Goal: Information Seeking & Learning: Learn about a topic

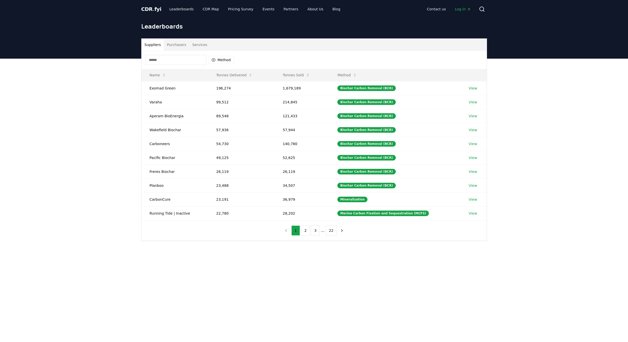
click at [178, 42] on button "Purchasers" at bounding box center [177, 45] width 26 height 12
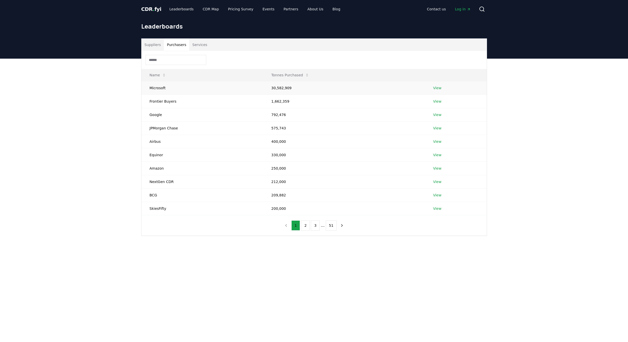
click at [435, 89] on link "View" at bounding box center [437, 87] width 8 height 5
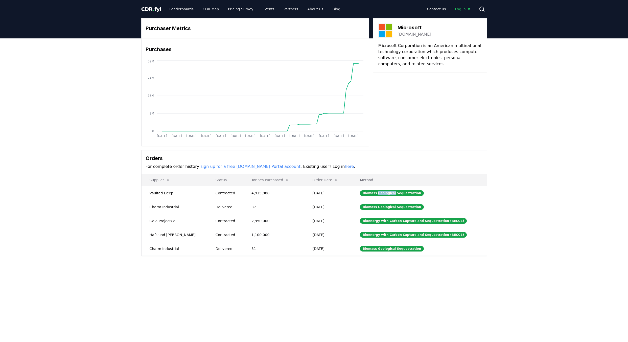
click at [386, 193] on div "Biomass Geological Sequestration" at bounding box center [392, 193] width 64 height 6
click at [423, 221] on div "Bioenergy with Carbon Capture and Sequestration (BECCS)" at bounding box center [413, 221] width 107 height 6
click at [422, 238] on td "Bioenergy with Carbon Capture and Sequestration (BECCS)" at bounding box center [419, 235] width 135 height 14
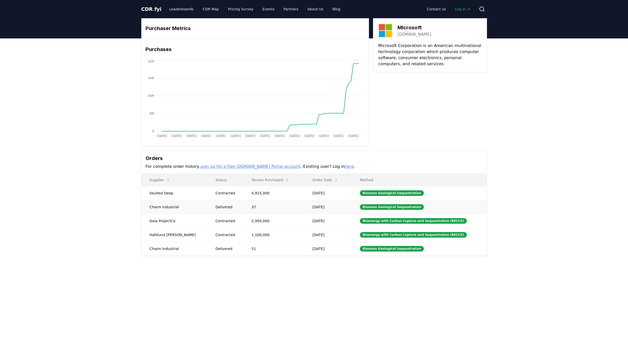
click at [415, 205] on td "Biomass Geological Sequestration" at bounding box center [419, 207] width 135 height 14
click at [399, 205] on div "Biomass Geological Sequestration" at bounding box center [392, 207] width 64 height 6
click at [398, 210] on td "Biomass Geological Sequestration" at bounding box center [419, 207] width 135 height 14
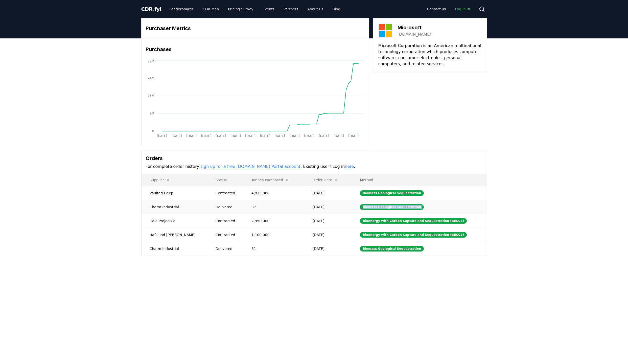
click at [398, 210] on td "Biomass Geological Sequestration" at bounding box center [419, 207] width 135 height 14
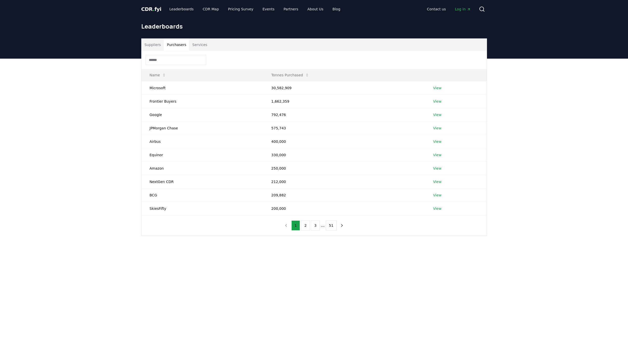
click at [178, 47] on button "Purchasers" at bounding box center [177, 45] width 26 height 12
click at [439, 115] on link "View" at bounding box center [437, 114] width 8 height 5
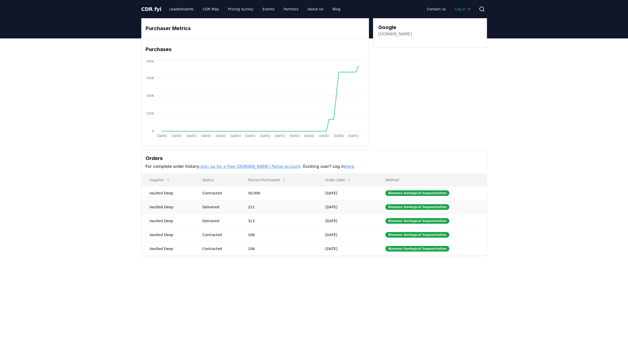
click at [296, 213] on td "211" at bounding box center [278, 207] width 77 height 14
click at [295, 228] on td "106" at bounding box center [278, 235] width 77 height 14
click at [294, 223] on td "313" at bounding box center [278, 221] width 77 height 14
click at [297, 250] on td "106" at bounding box center [278, 249] width 77 height 14
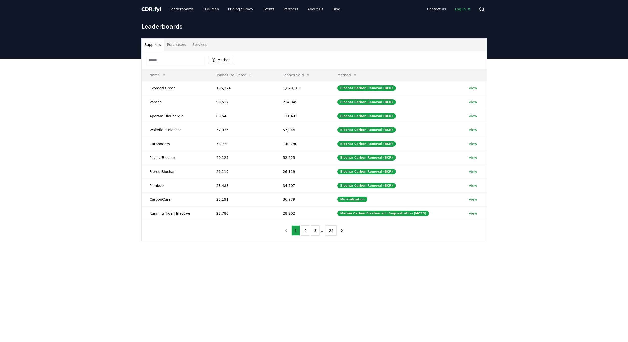
click at [175, 45] on button "Purchasers" at bounding box center [177, 45] width 26 height 12
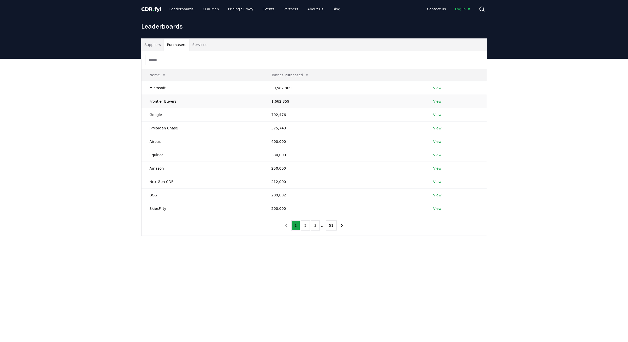
click at [435, 103] on link "View" at bounding box center [437, 101] width 8 height 5
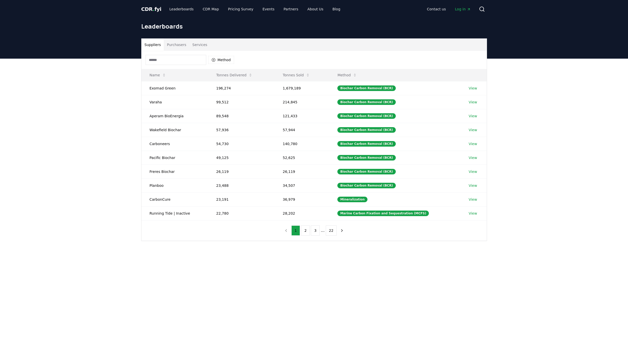
click at [176, 45] on button "Purchasers" at bounding box center [177, 45] width 26 height 12
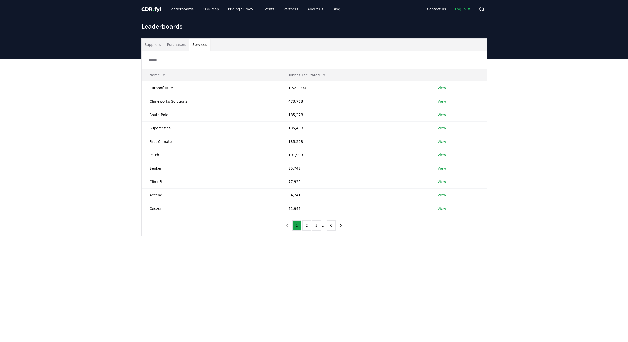
click at [203, 46] on button "Services" at bounding box center [199, 45] width 21 height 12
click at [153, 48] on button "Suppliers" at bounding box center [153, 45] width 22 height 12
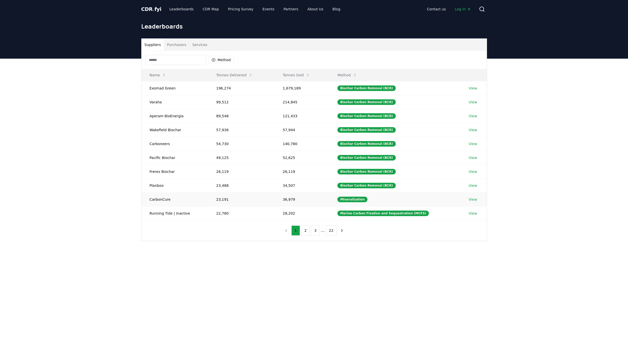
click at [158, 200] on td "CarbonCure" at bounding box center [175, 199] width 67 height 14
click at [471, 198] on link "View" at bounding box center [473, 199] width 8 height 5
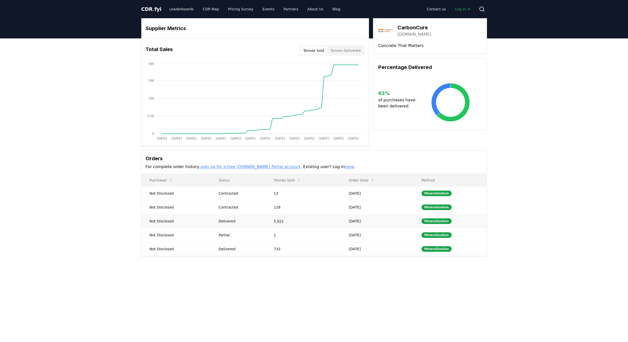
click at [279, 222] on td "5,021" at bounding box center [303, 221] width 75 height 14
click at [280, 222] on td "5,021" at bounding box center [303, 221] width 75 height 14
click at [281, 221] on td "5,021" at bounding box center [303, 221] width 75 height 14
click at [281, 220] on td "5,021" at bounding box center [303, 221] width 75 height 14
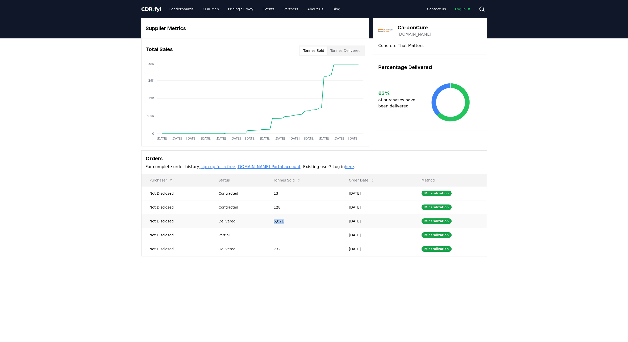
click at [281, 220] on td "5,021" at bounding box center [303, 221] width 75 height 14
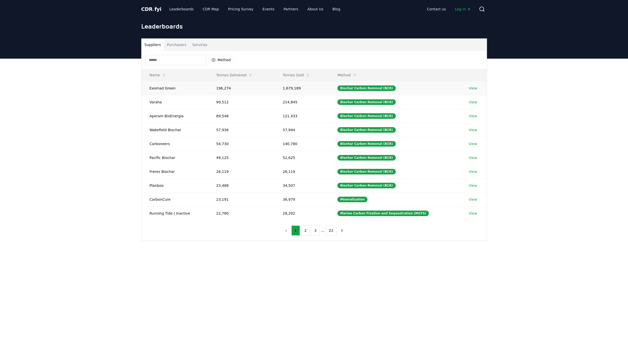
click at [471, 87] on link "View" at bounding box center [473, 88] width 8 height 5
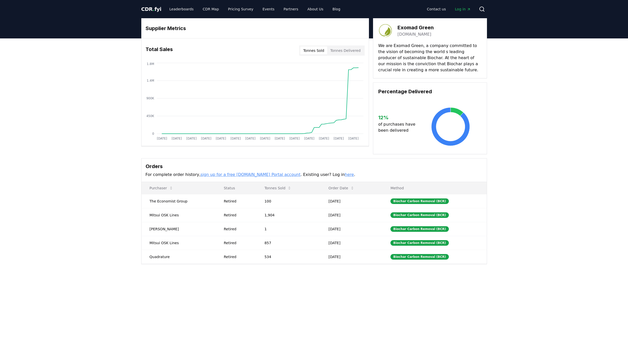
drag, startPoint x: 394, startPoint y: 47, endPoint x: 439, endPoint y: 63, distance: 48.1
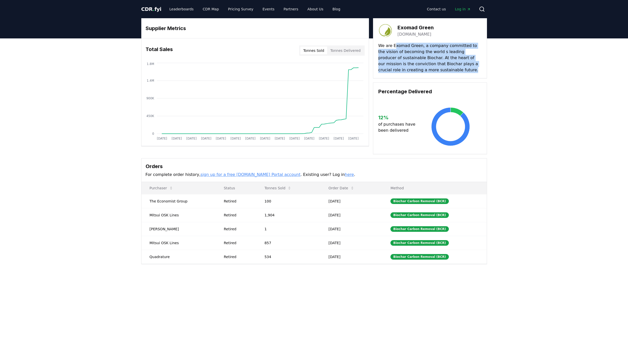
drag, startPoint x: 396, startPoint y: 48, endPoint x: 447, endPoint y: 74, distance: 57.8
click at [447, 74] on div "Exomad Green [DOMAIN_NAME] We are Exomad Green, a company committed to the visi…" at bounding box center [430, 48] width 114 height 60
click at [447, 74] on div "Exomad Green exomadgreen.com We are Exomad Green, a company committed to the vi…" at bounding box center [430, 48] width 114 height 60
drag, startPoint x: 449, startPoint y: 74, endPoint x: 377, endPoint y: 45, distance: 77.3
click at [377, 45] on div "Exomad Green exomadgreen.com We are Exomad Green, a company committed to the vi…" at bounding box center [430, 48] width 114 height 60
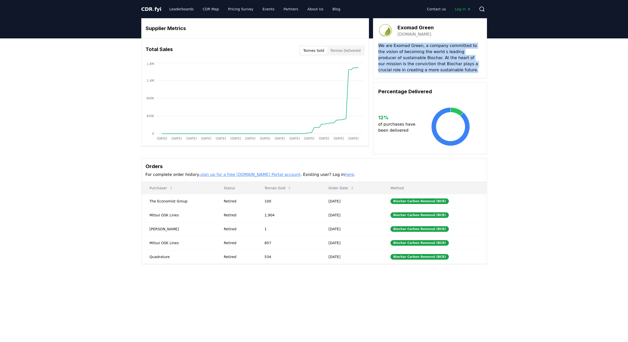
click at [377, 45] on div "Exomad Green exomadgreen.com We are Exomad Green, a company committed to the vi…" at bounding box center [430, 48] width 114 height 60
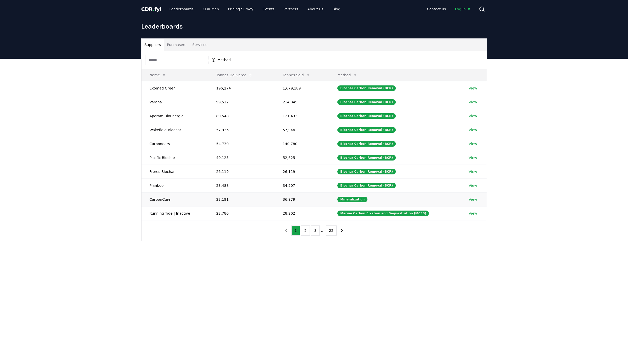
click at [470, 199] on link "View" at bounding box center [473, 199] width 8 height 5
click at [305, 234] on button "2" at bounding box center [305, 230] width 9 height 10
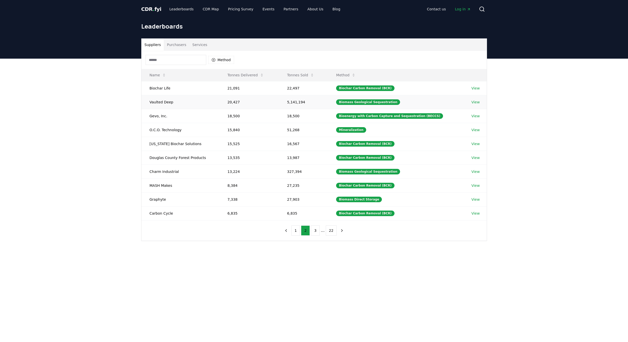
click at [473, 103] on link "View" at bounding box center [475, 102] width 8 height 5
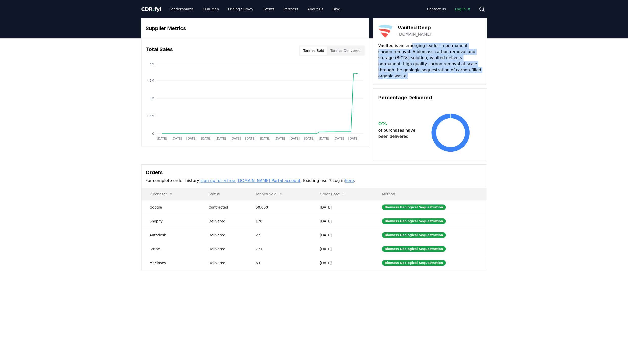
drag, startPoint x: 408, startPoint y: 44, endPoint x: 450, endPoint y: 75, distance: 52.1
click at [450, 75] on div "Vaulted Deep vaulteddeep.com Vaulted is an emerging leader in permanent carbon …" at bounding box center [430, 51] width 114 height 66
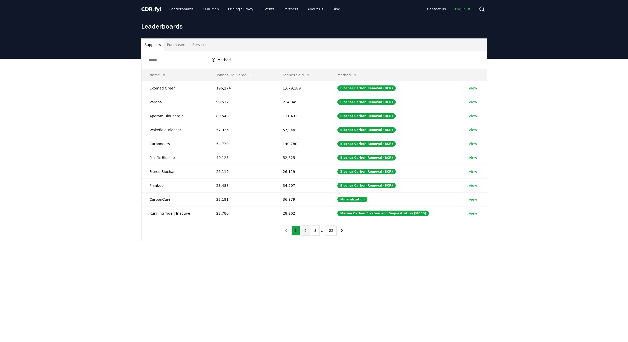
click at [306, 229] on button "2" at bounding box center [305, 230] width 9 height 10
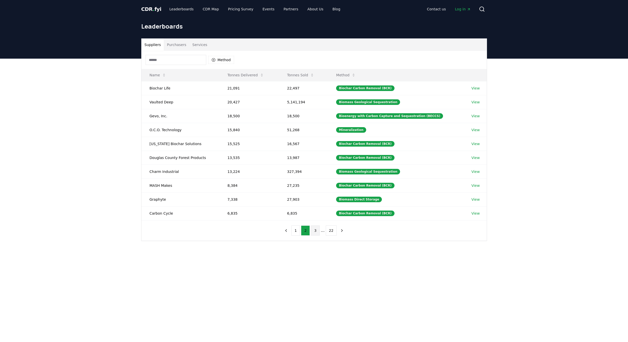
click at [317, 231] on button "3" at bounding box center [315, 230] width 9 height 10
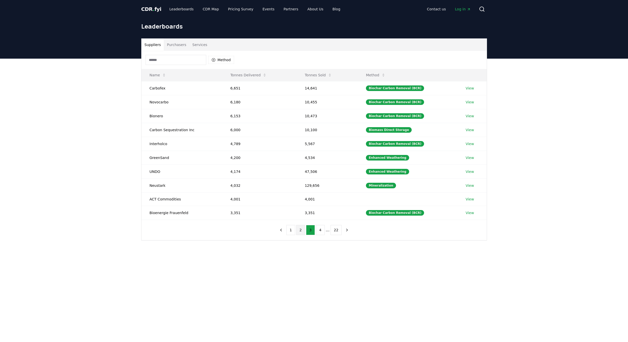
click at [301, 234] on button "2" at bounding box center [300, 230] width 9 height 10
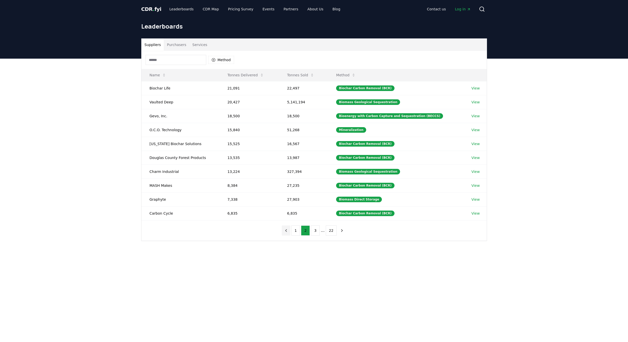
click at [290, 233] on button "previous page" at bounding box center [286, 230] width 9 height 10
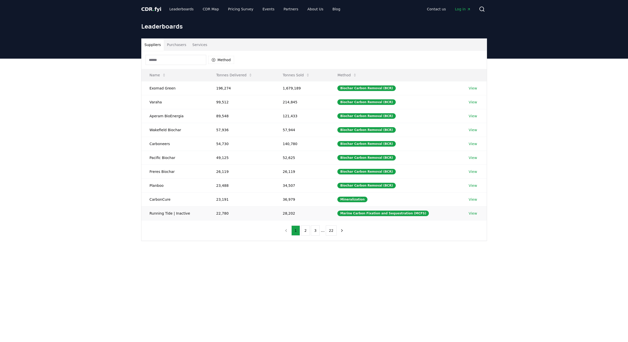
click at [470, 215] on link "View" at bounding box center [473, 213] width 8 height 5
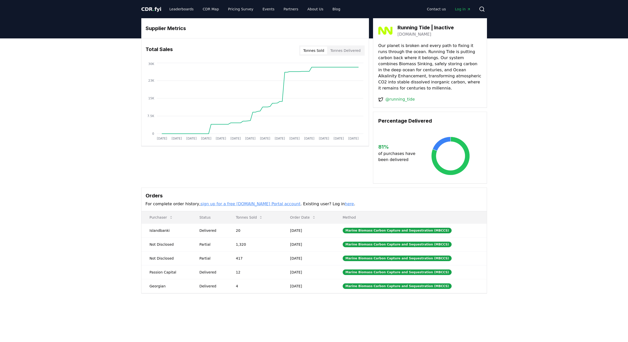
drag, startPoint x: 422, startPoint y: 46, endPoint x: 465, endPoint y: 67, distance: 48.4
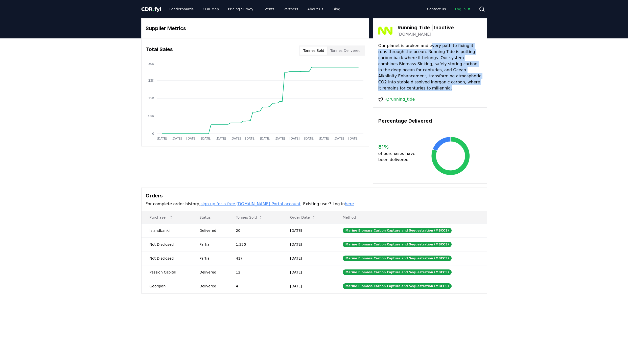
drag, startPoint x: 425, startPoint y: 45, endPoint x: 459, endPoint y: 84, distance: 52.3
click at [459, 84] on p "Our planet is broken and every path to fixing it runs through the ocean. Runnin…" at bounding box center [429, 67] width 103 height 49
drag, startPoint x: 463, startPoint y: 83, endPoint x: 380, endPoint y: 48, distance: 90.6
click at [380, 48] on p "Our planet is broken and every path to fixing it runs through the ocean. Runnin…" at bounding box center [429, 67] width 103 height 49
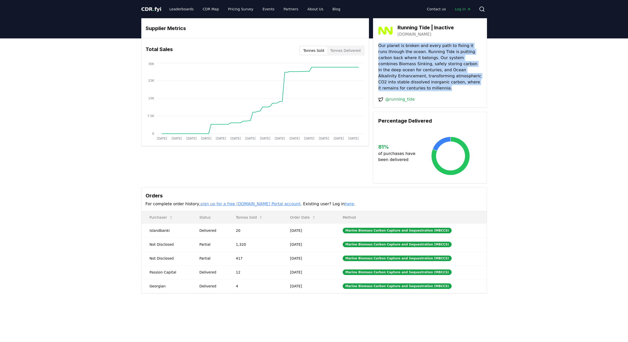
click at [380, 48] on p "Our planet is broken and every path to fixing it runs through the ocean. Runnin…" at bounding box center [429, 67] width 103 height 49
drag, startPoint x: 380, startPoint y: 48, endPoint x: 451, endPoint y: 82, distance: 79.2
click at [451, 82] on p "Our planet is broken and every path to fixing it runs through the ocean. Runnin…" at bounding box center [429, 67] width 103 height 49
drag, startPoint x: 456, startPoint y: 82, endPoint x: 378, endPoint y: 47, distance: 85.4
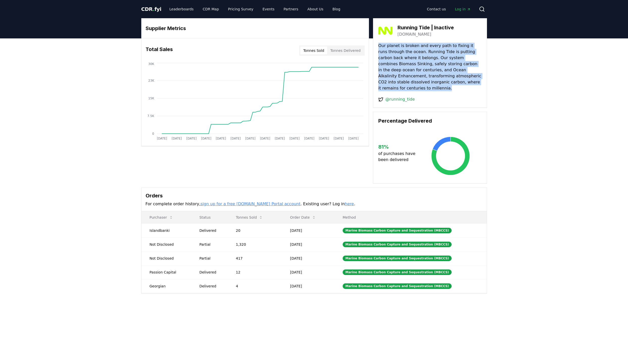
click at [378, 47] on div "Running Tide | Inactive runningtide.com Our planet is broken and every path to …" at bounding box center [430, 62] width 114 height 89
drag, startPoint x: 378, startPoint y: 47, endPoint x: 457, endPoint y: 83, distance: 87.5
click at [457, 83] on div "Running Tide | Inactive runningtide.com Our planet is broken and every path to …" at bounding box center [430, 62] width 114 height 89
click at [457, 83] on p "Our planet is broken and every path to fixing it runs through the ocean. Runnin…" at bounding box center [429, 67] width 103 height 49
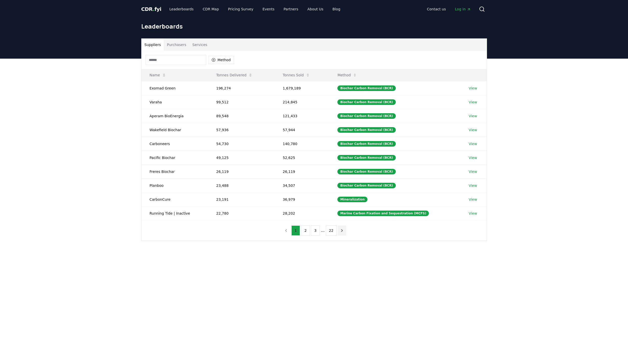
click at [340, 228] on icon "next page" at bounding box center [342, 230] width 5 height 5
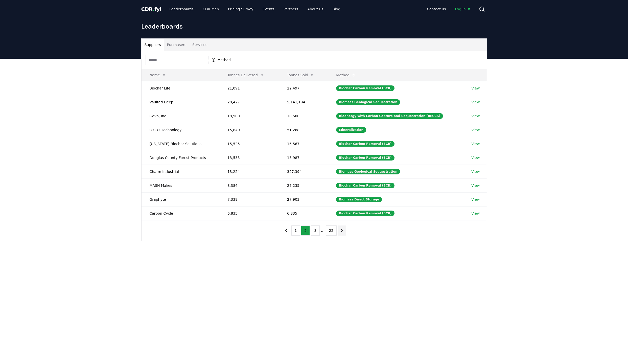
click at [343, 230] on icon "next page" at bounding box center [342, 230] width 5 height 5
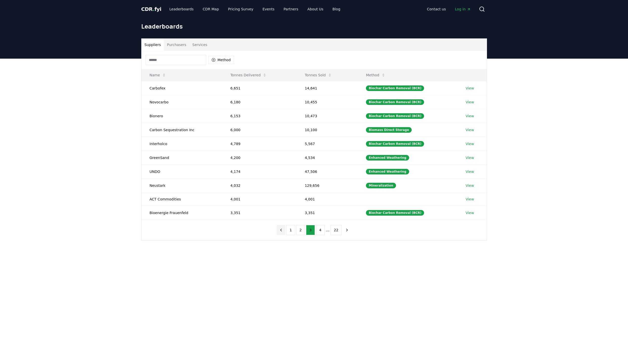
click at [284, 227] on button "previous page" at bounding box center [281, 230] width 9 height 10
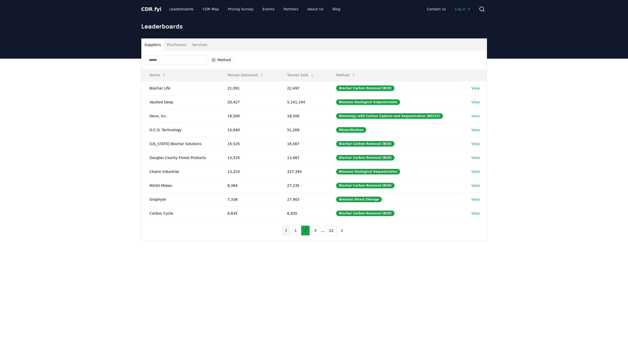
click at [284, 227] on button "previous page" at bounding box center [286, 230] width 9 height 10
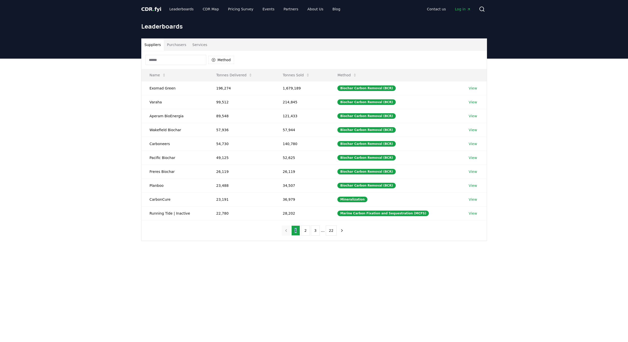
click at [284, 227] on nav "1 2 3 ... 22" at bounding box center [314, 230] width 65 height 10
click at [293, 74] on button "Tonnes Sold" at bounding box center [296, 75] width 35 height 10
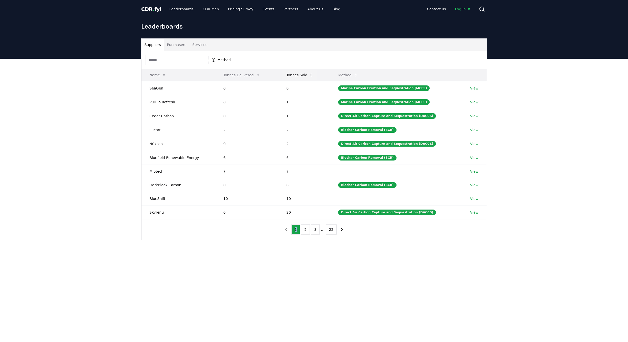
click at [300, 75] on button "Tonnes Sold" at bounding box center [299, 75] width 35 height 10
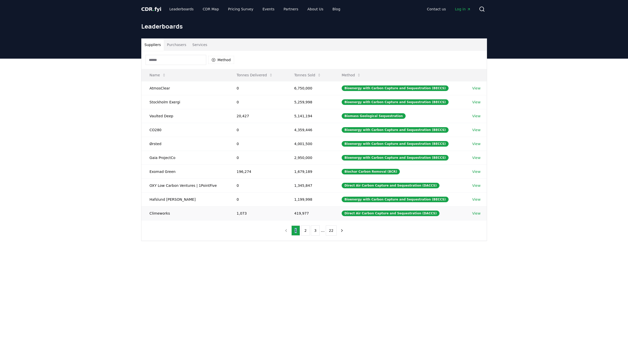
click at [474, 212] on link "View" at bounding box center [476, 213] width 8 height 5
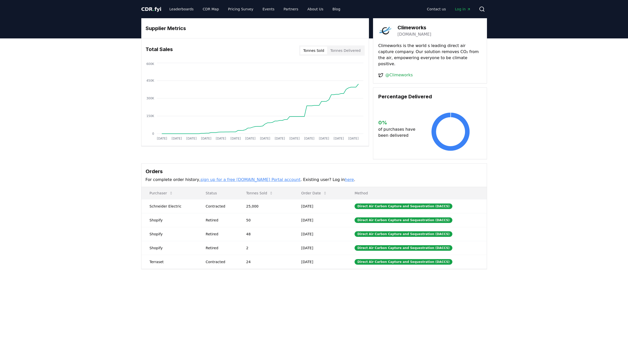
drag, startPoint x: 99, startPoint y: 268, endPoint x: 98, endPoint y: 265, distance: 2.6
click at [99, 268] on div "Supplier Metrics Total Sales Tonnes Sold Tonnes Delivered Jan 2019 Jul 2019 Jan…" at bounding box center [314, 163] width 628 height 251
click at [101, 223] on div "Supplier Metrics Total Sales Tonnes Sold Tonnes Delivered Jan 2019 Jul 2019 Jan…" at bounding box center [314, 163] width 628 height 251
click at [266, 192] on button "Tonnes Sold" at bounding box center [259, 193] width 35 height 10
click at [267, 188] on button "Tonnes Sold" at bounding box center [259, 193] width 35 height 10
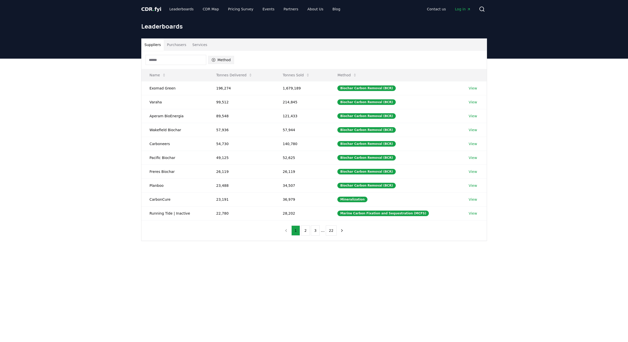
click at [219, 60] on button "Method" at bounding box center [221, 60] width 26 height 8
click at [256, 331] on main "Suppliers Purchasers Services Method Name Tonnes Delivered Tonnes Sold Method E…" at bounding box center [314, 230] width 628 height 342
click at [150, 9] on span "CDR . fyi" at bounding box center [151, 9] width 20 height 6
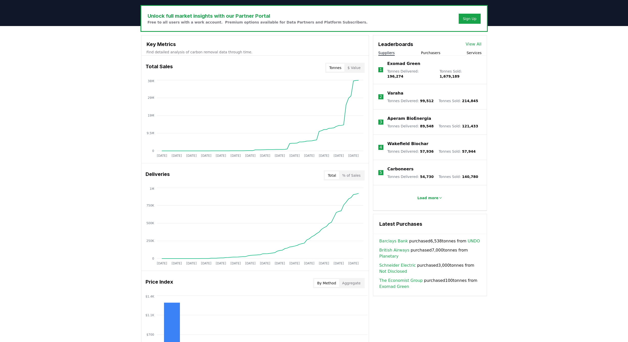
scroll to position [152, 0]
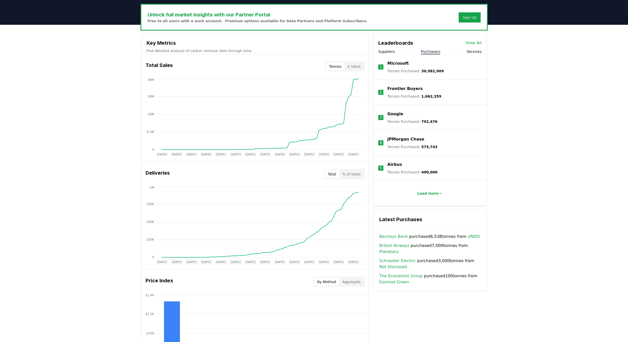
click at [431, 49] on button "Purchasers" at bounding box center [430, 51] width 19 height 5
click at [545, 202] on div "Unlock full market insights with our Partner Portal Free to all users with a wo…" at bounding box center [314, 227] width 628 height 405
click at [550, 256] on div "Unlock full market insights with our Partner Portal Free to all users with a wo…" at bounding box center [314, 227] width 628 height 405
